Goal: Check status: Check status

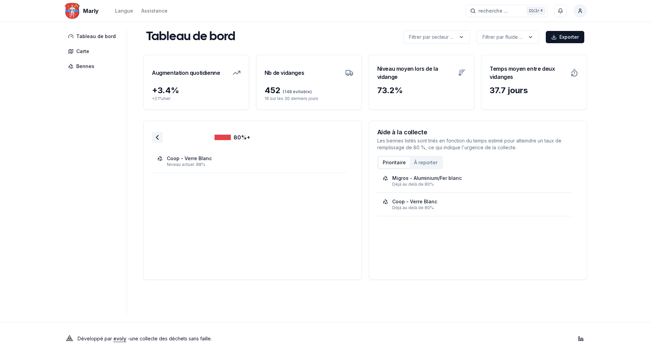
click at [156, 139] on polyline at bounding box center [157, 137] width 2 height 4
click at [229, 173] on div "Migros - Aluminium/Fer blanc Niveau actuel: 80%" at bounding box center [253, 209] width 202 height 119
click at [155, 137] on icon at bounding box center [157, 137] width 8 height 8
click at [214, 183] on div "Écoquartier - Verre Blanc Niveau actuel: 57%" at bounding box center [253, 209] width 202 height 119
drag, startPoint x: 190, startPoint y: 173, endPoint x: 156, endPoint y: 135, distance: 50.9
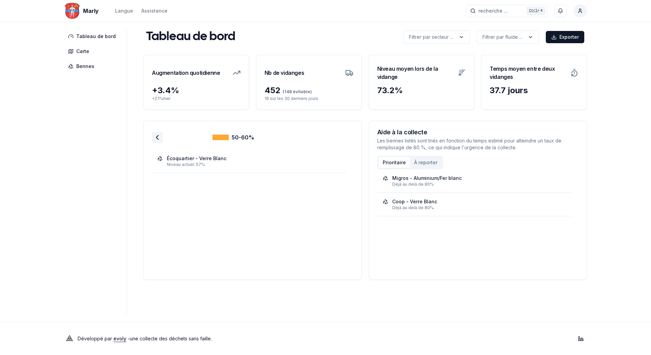
click at [156, 135] on icon at bounding box center [157, 137] width 8 height 8
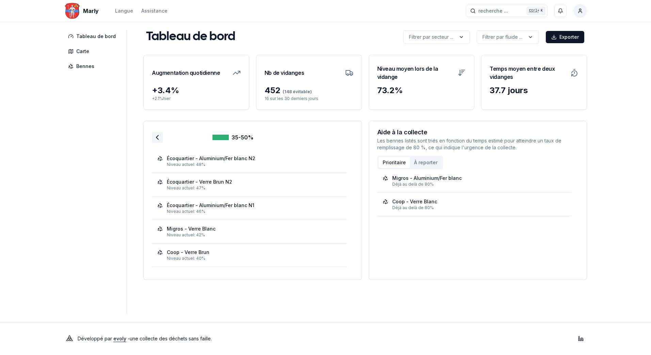
click at [153, 139] on icon at bounding box center [157, 137] width 8 height 8
